Goal: Information Seeking & Learning: Find specific fact

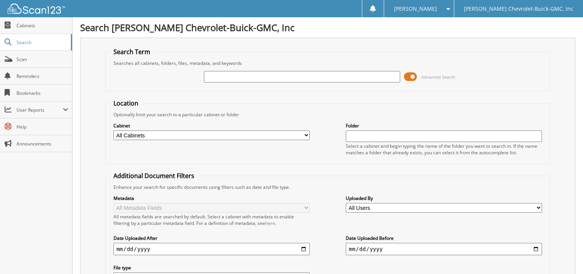
click at [229, 77] on input "text" at bounding box center [302, 77] width 196 height 12
type input "v390"
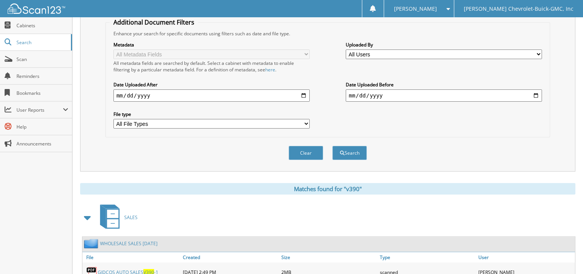
scroll to position [307, 0]
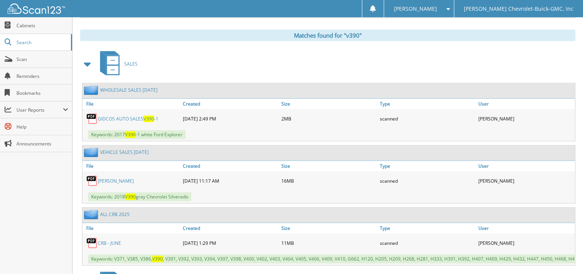
click at [117, 178] on link "[PERSON_NAME]" at bounding box center [116, 181] width 36 height 7
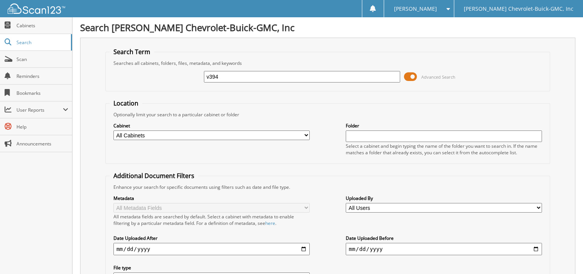
type input "v394"
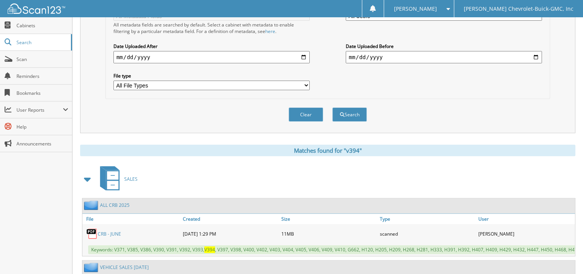
scroll to position [307, 0]
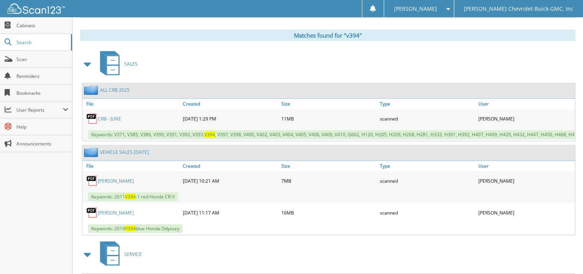
click at [116, 209] on link "[PERSON_NAME]" at bounding box center [116, 212] width 36 height 7
